Goal: Information Seeking & Learning: Learn about a topic

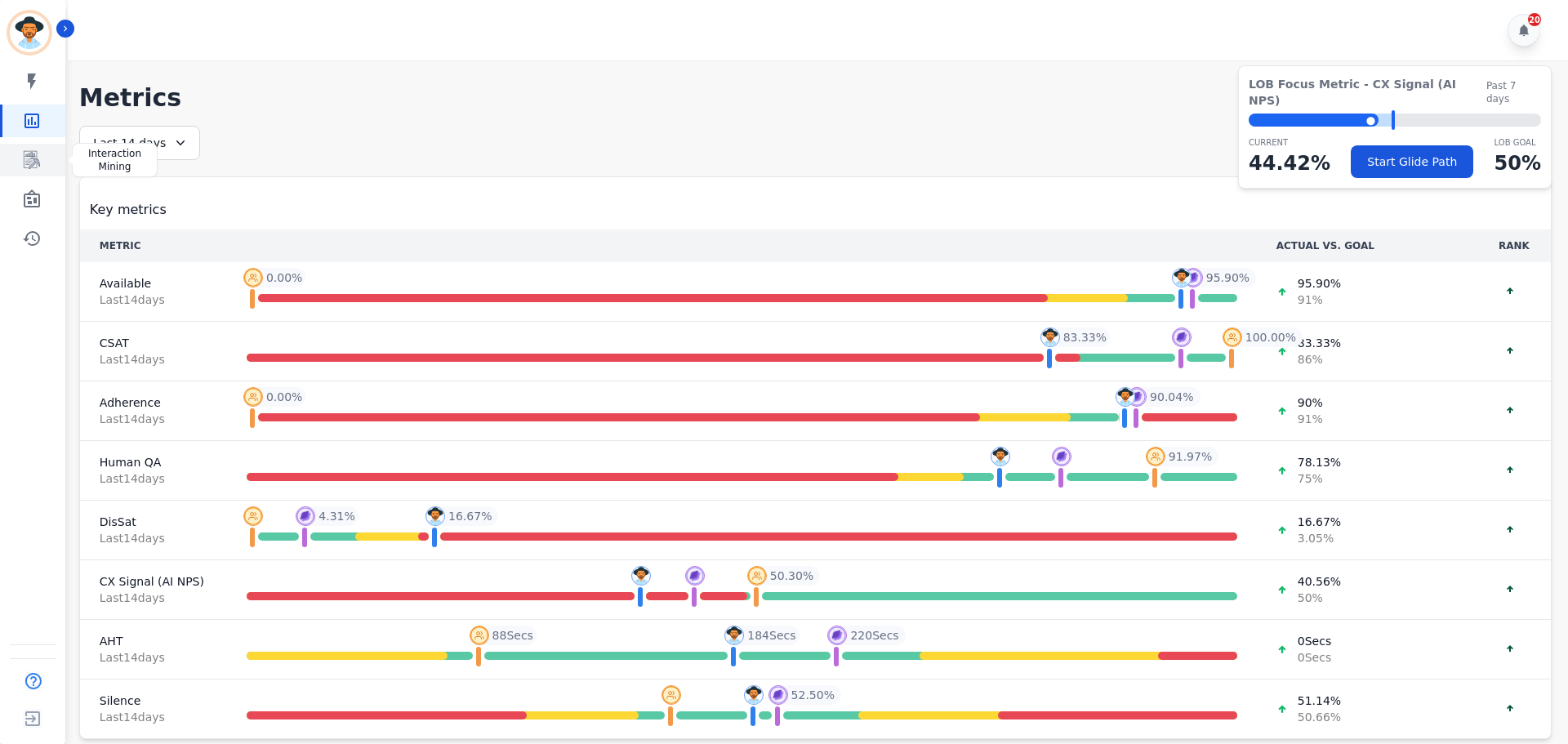
click at [38, 167] on icon "Sidebar" at bounding box center [32, 160] width 20 height 20
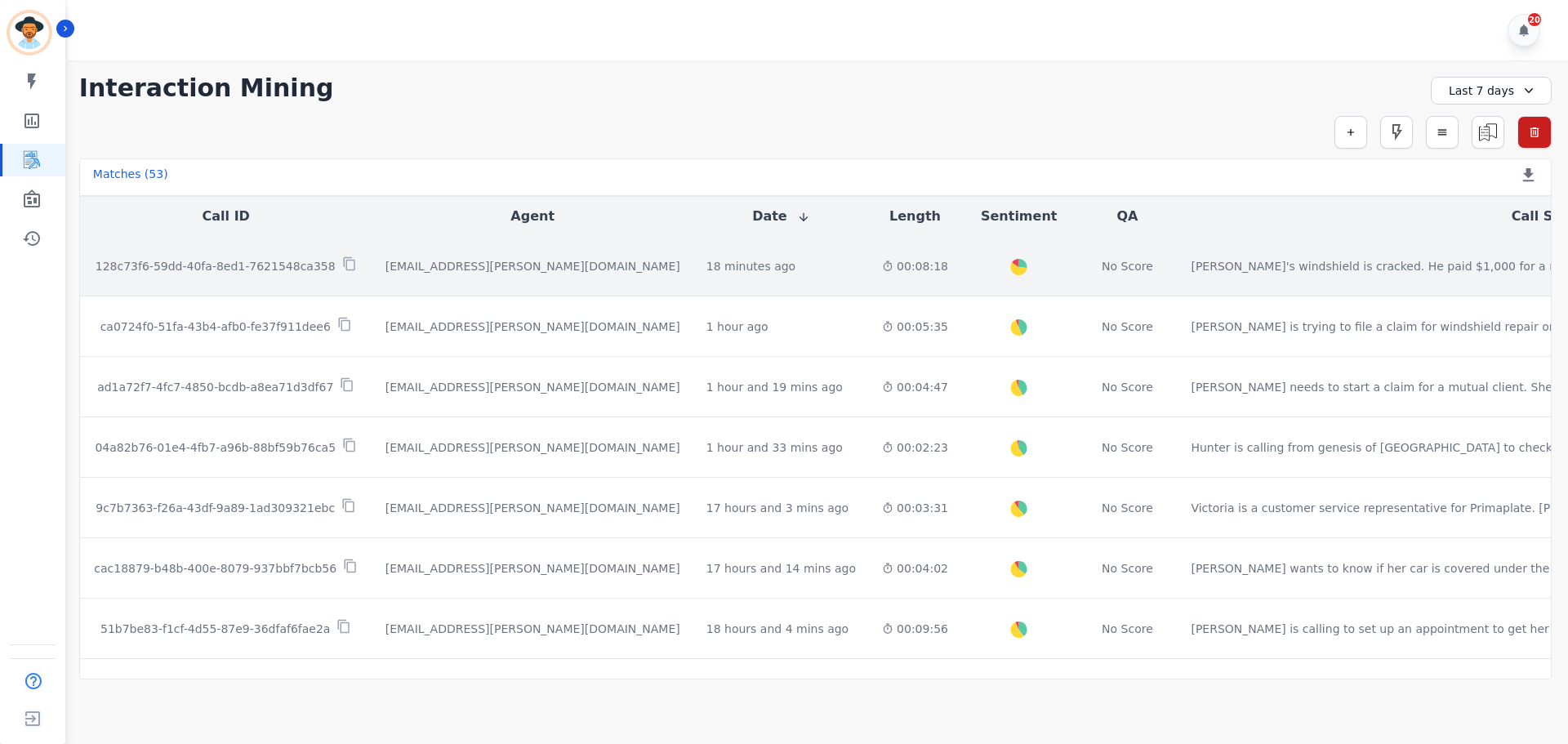
click at [215, 262] on p "128c73f6-59dd-40fa-8ed1-7621548ca358" at bounding box center [215, 266] width 240 height 16
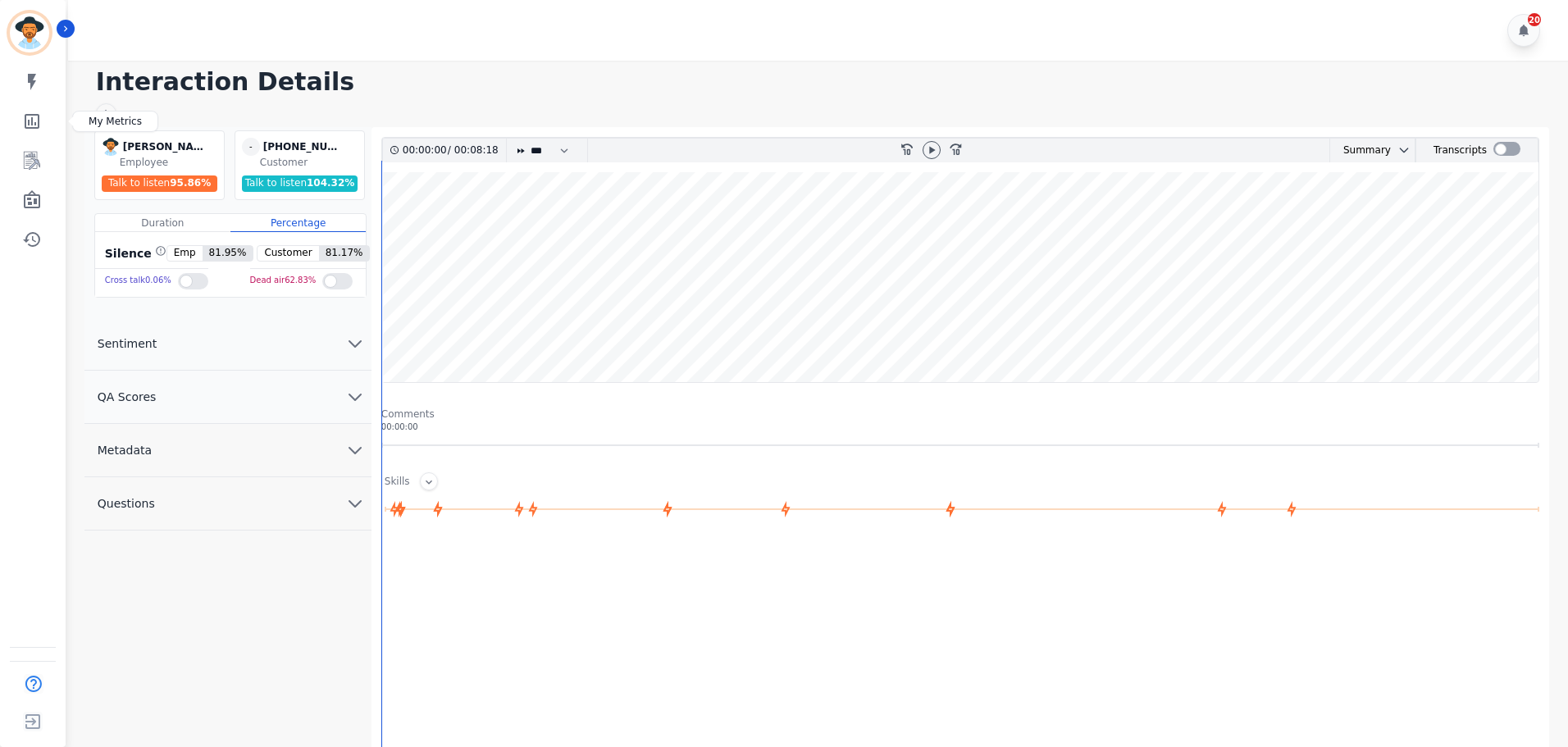
click at [46, 137] on link "Sidebar" at bounding box center [34, 121] width 63 height 33
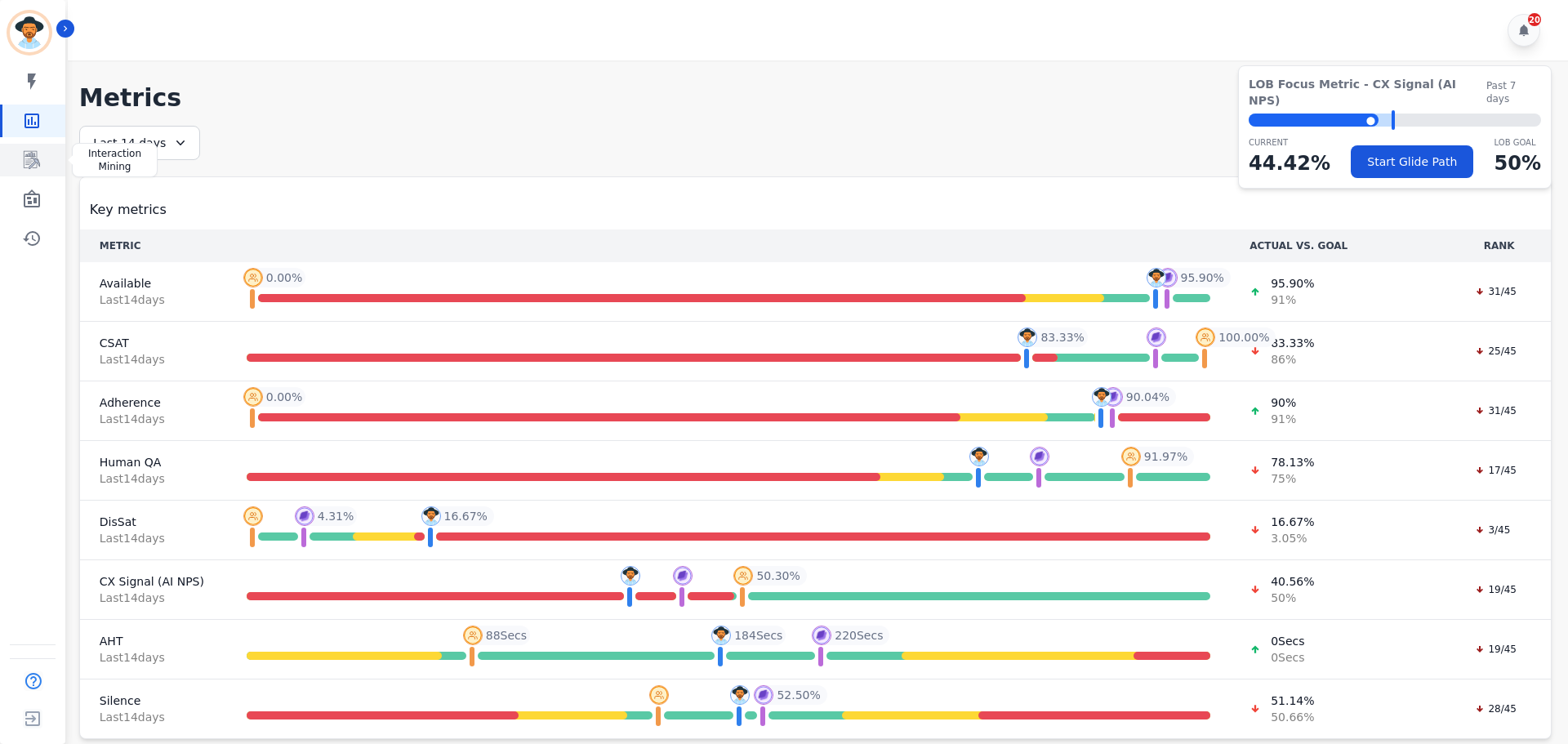
click at [38, 154] on icon "Sidebar" at bounding box center [32, 160] width 20 height 20
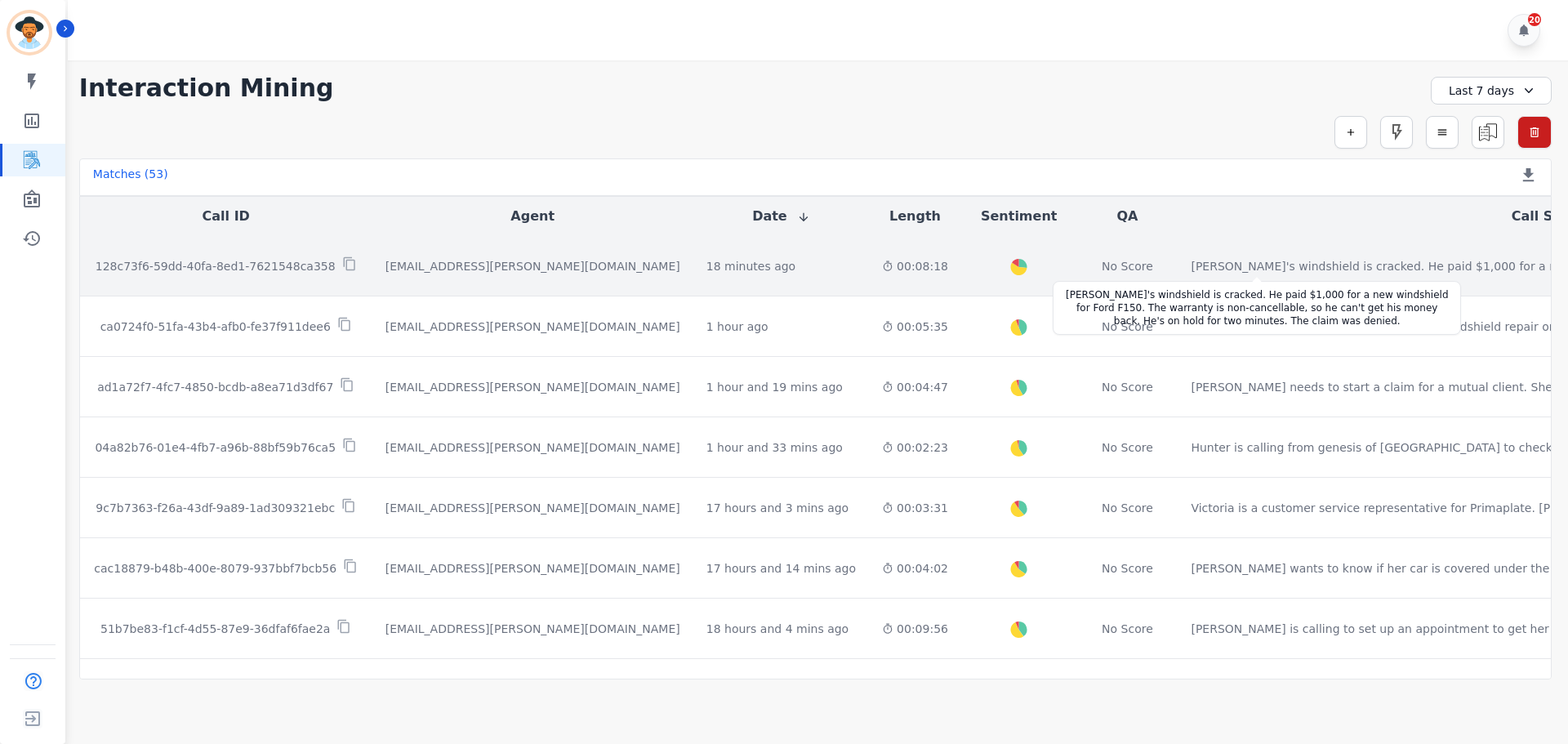
click at [1190, 272] on div "[PERSON_NAME]'s windshield is cracked. He paid $1,000 for a new windshield for …" at bounding box center [1513, 266] width 645 height 16
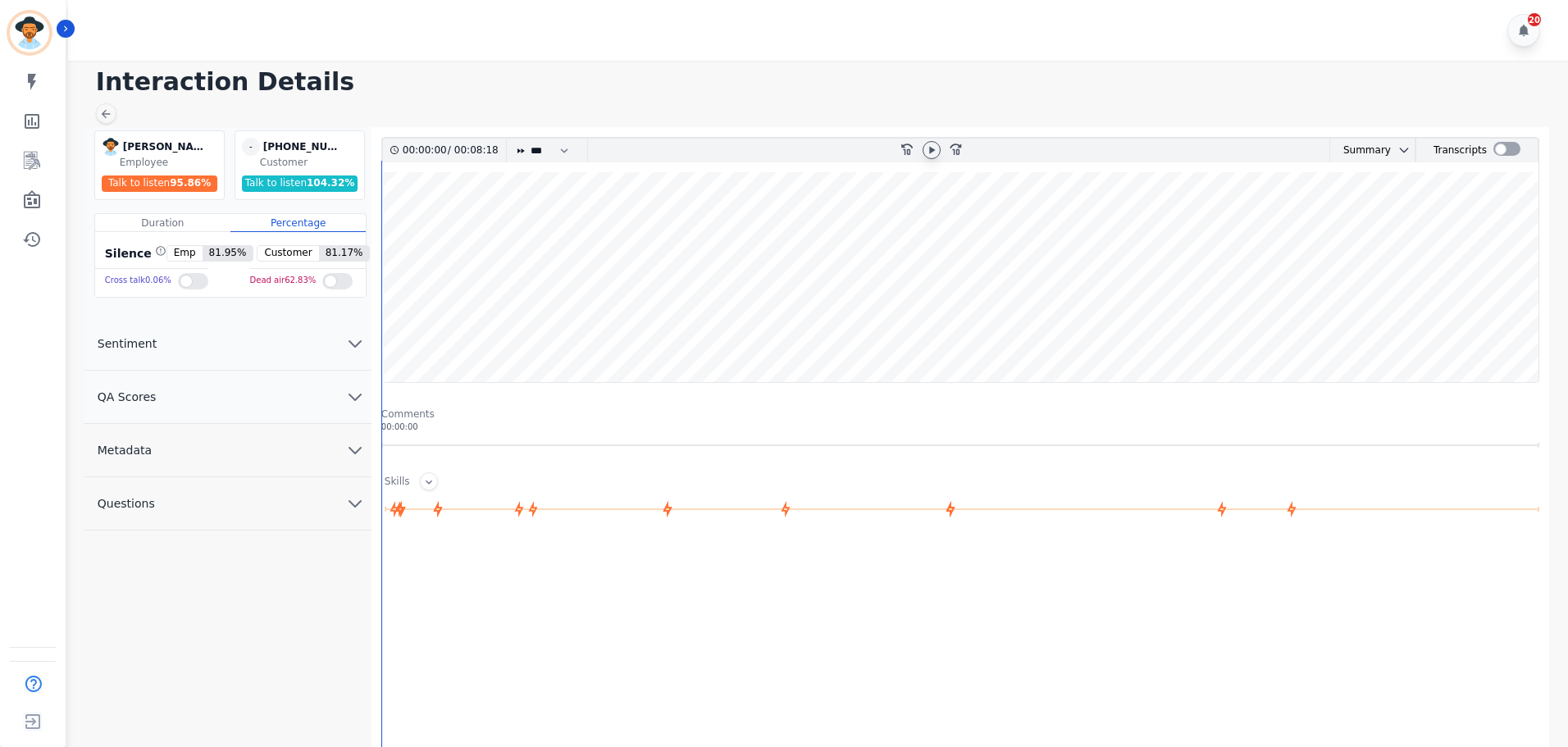
click at [931, 147] on icon at bounding box center [931, 150] width 13 height 13
click at [790, 335] on wave at bounding box center [959, 277] width 1156 height 210
click at [982, 334] on wave at bounding box center [959, 277] width 1156 height 210
click at [1055, 332] on wave at bounding box center [959, 277] width 1156 height 210
click at [1022, 338] on wave at bounding box center [959, 277] width 1156 height 210
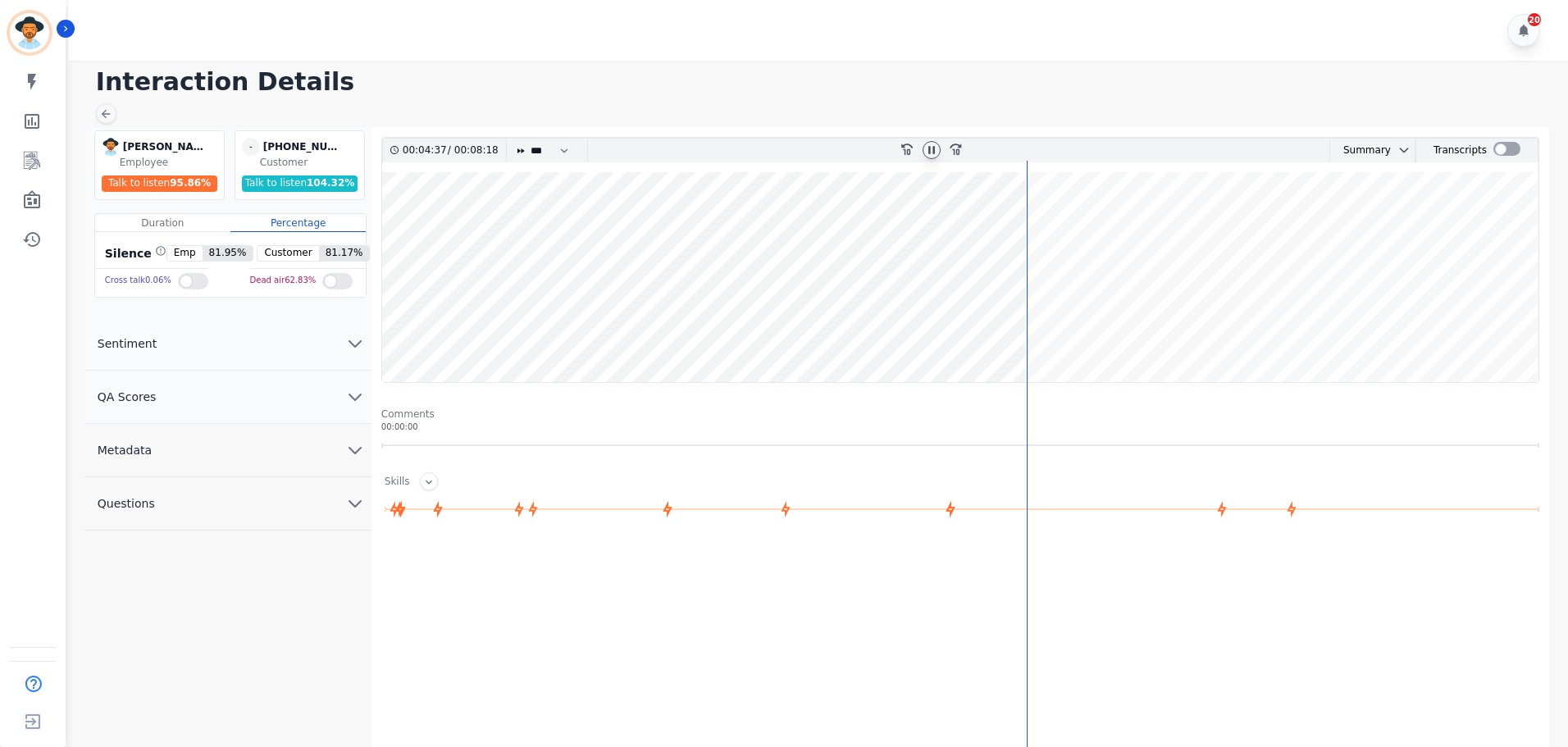
click at [1094, 327] on wave at bounding box center [959, 277] width 1156 height 210
drag, startPoint x: 1139, startPoint y: 324, endPoint x: 1150, endPoint y: 329, distance: 12.1
click at [1141, 327] on wave at bounding box center [959, 277] width 1156 height 210
click at [1163, 329] on wave at bounding box center [959, 277] width 1156 height 210
click at [1193, 325] on wave at bounding box center [959, 277] width 1156 height 210
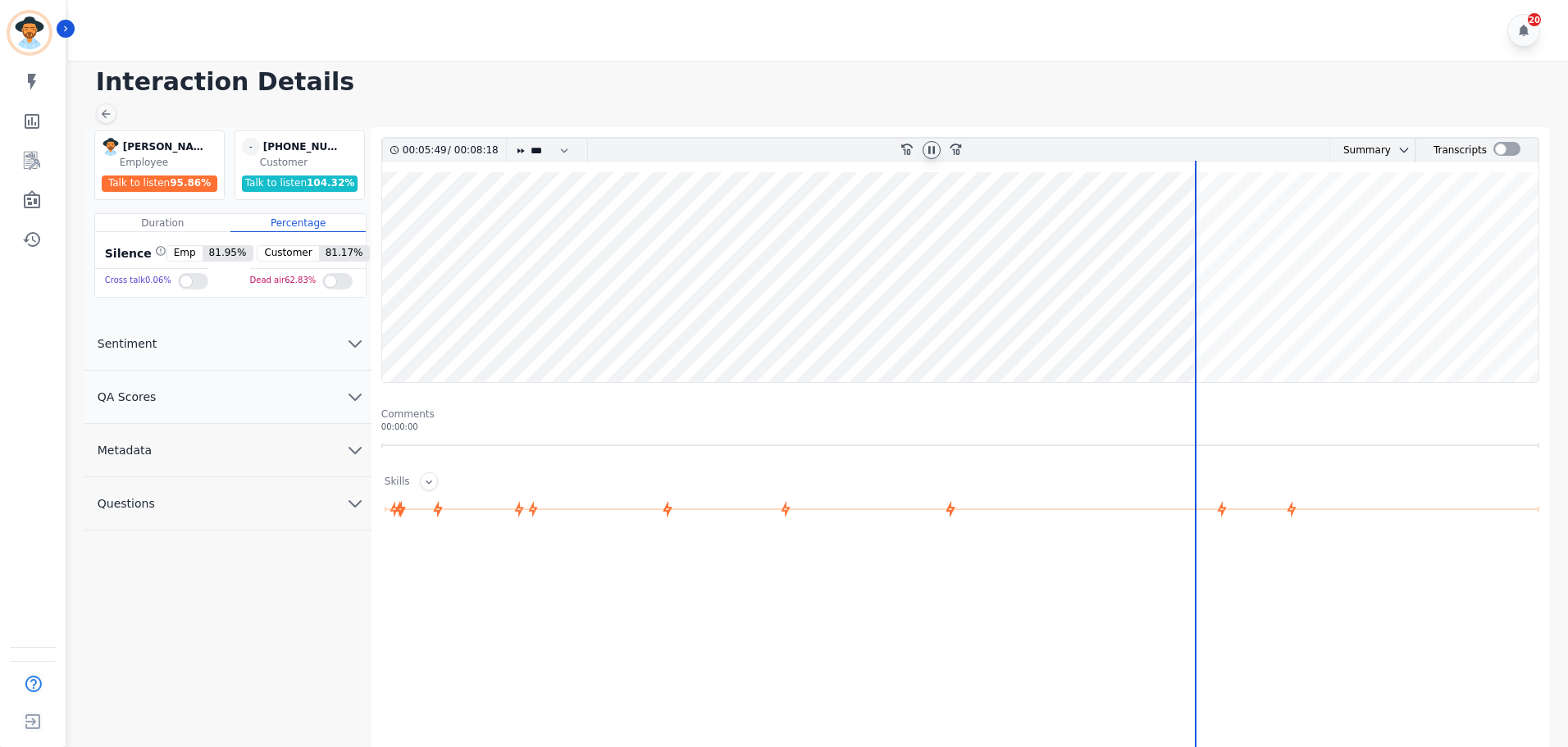
click at [1211, 320] on wave at bounding box center [959, 277] width 1156 height 210
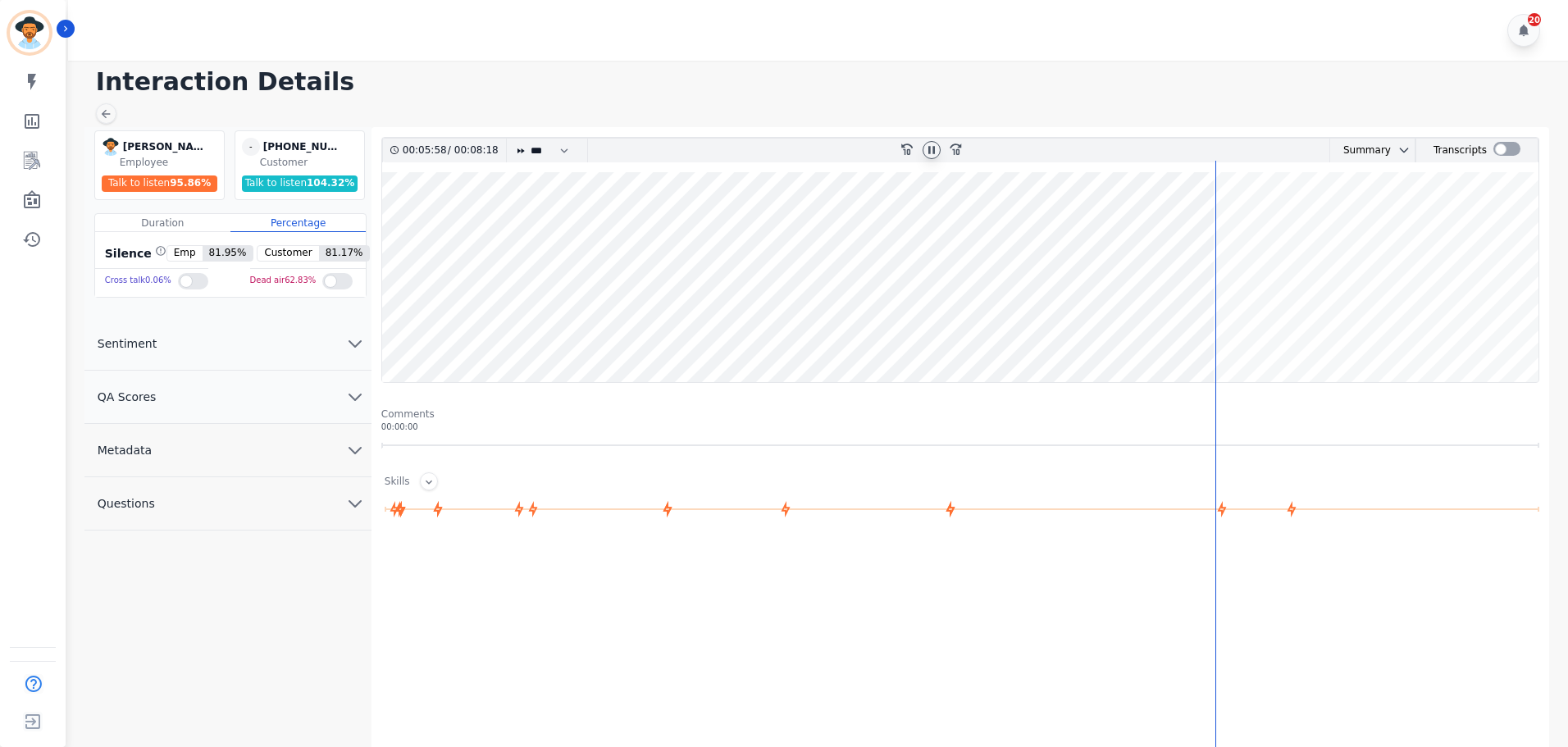
click at [1256, 322] on wave at bounding box center [959, 277] width 1156 height 210
